Goal: Transaction & Acquisition: Book appointment/travel/reservation

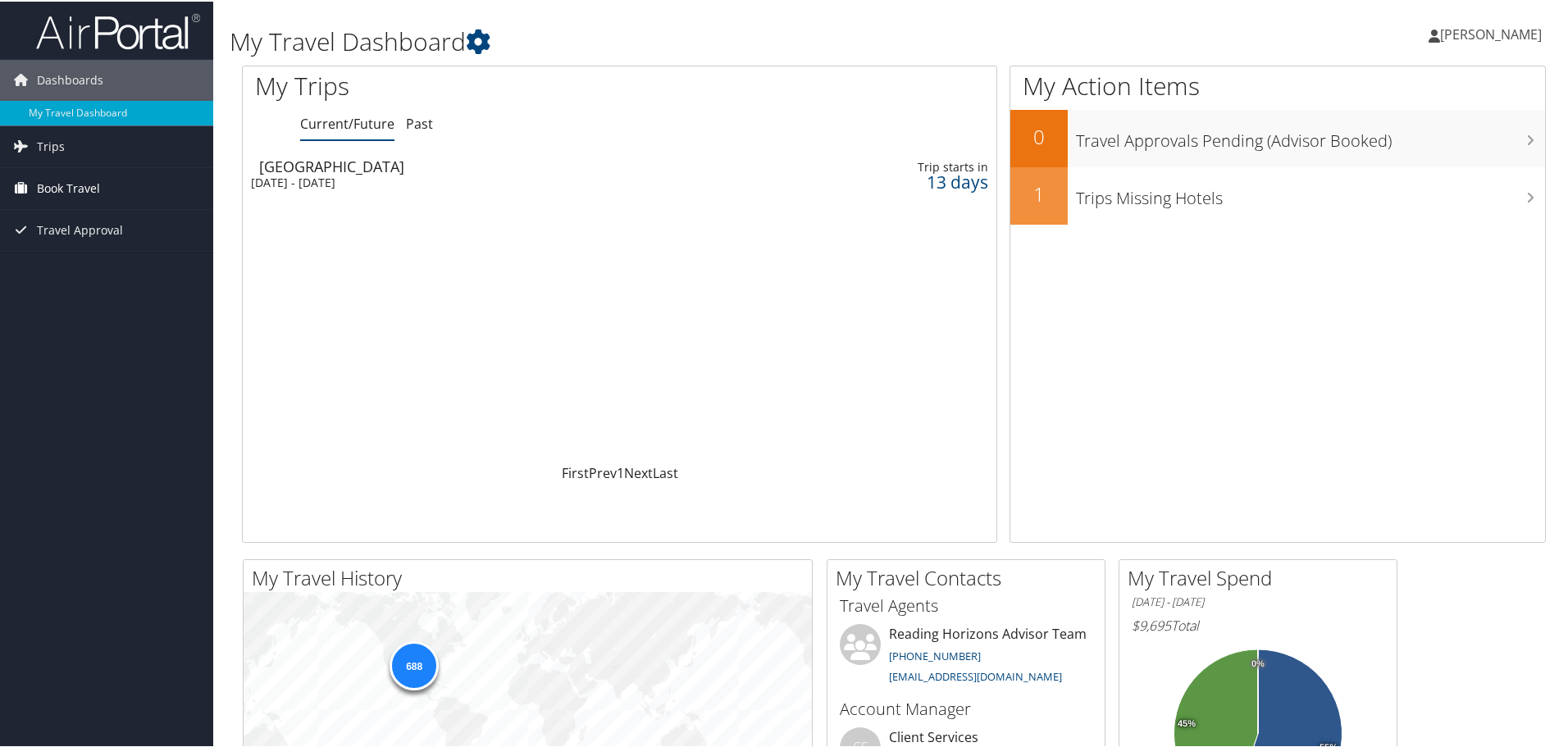
click at [44, 187] on span "Book Travel" at bounding box center [68, 187] width 63 height 41
click at [61, 275] on link "Book/Manage Online Trips" at bounding box center [107, 269] width 213 height 25
